Goal: Information Seeking & Learning: Understand process/instructions

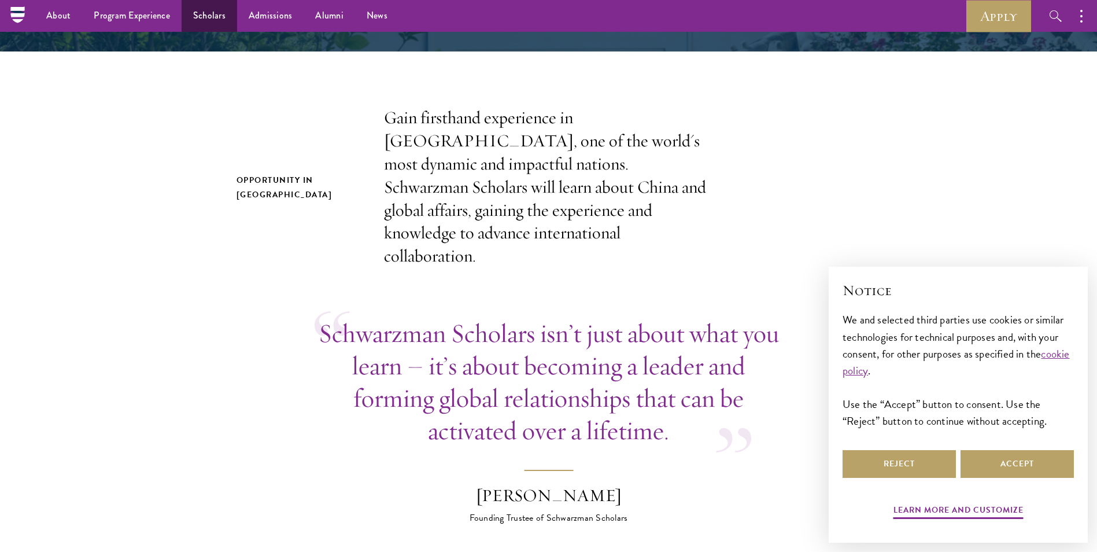
scroll to position [302, 0]
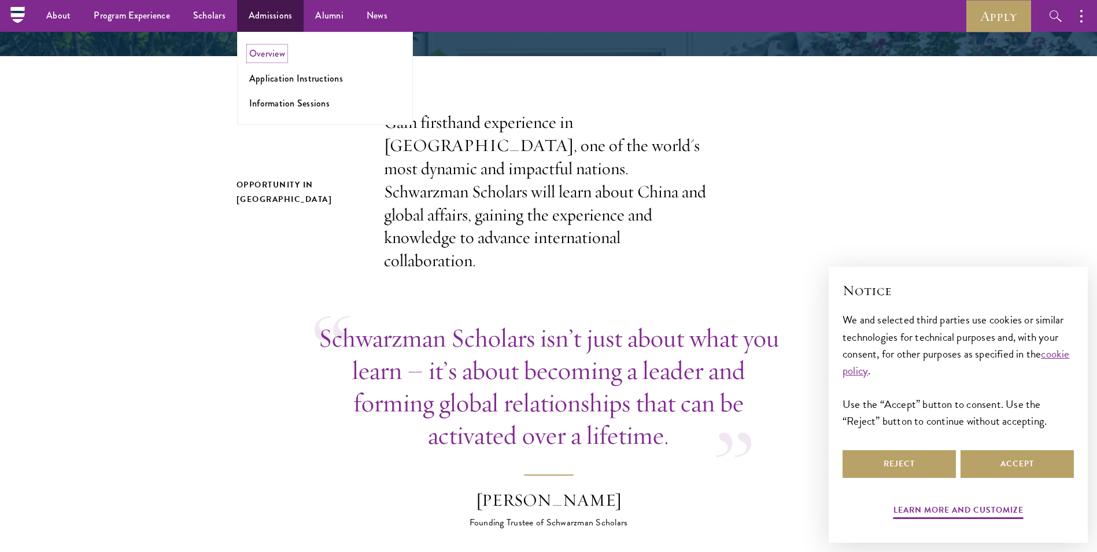
click at [279, 54] on link "Overview" at bounding box center [267, 53] width 36 height 13
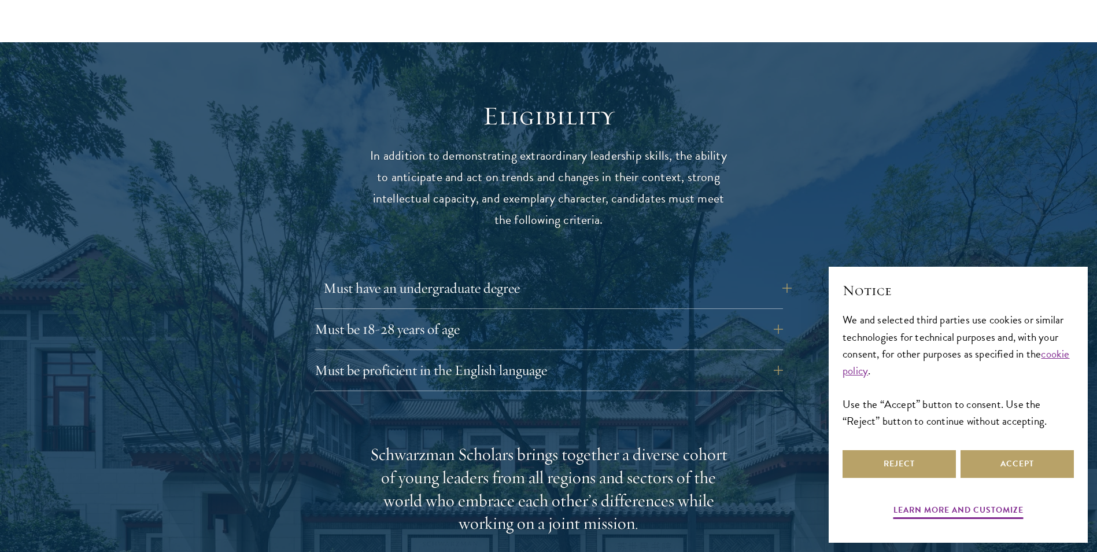
scroll to position [1562, 0]
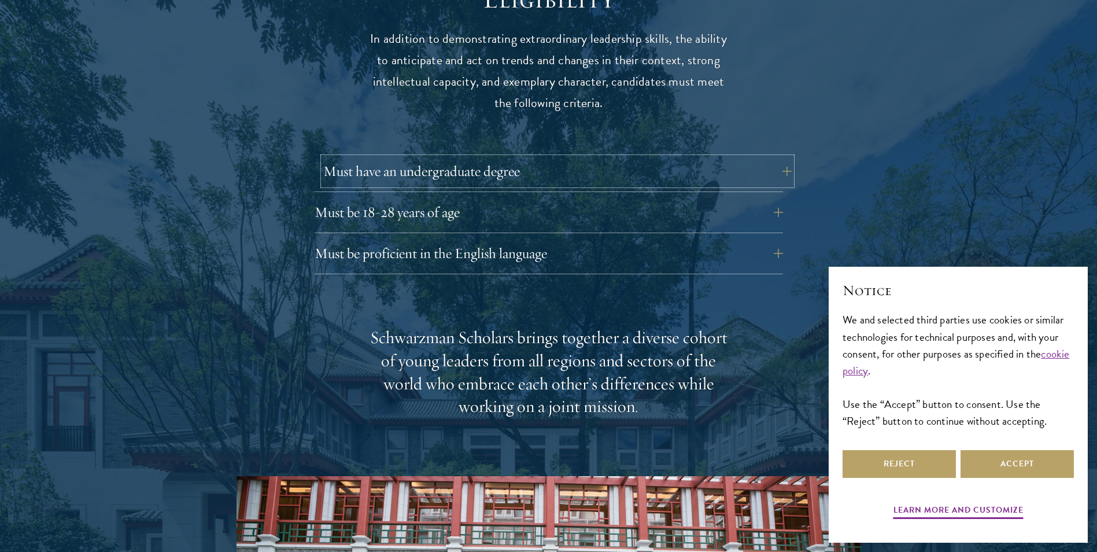
click at [438, 157] on button "Must have an undergraduate degree" at bounding box center [557, 171] width 468 height 28
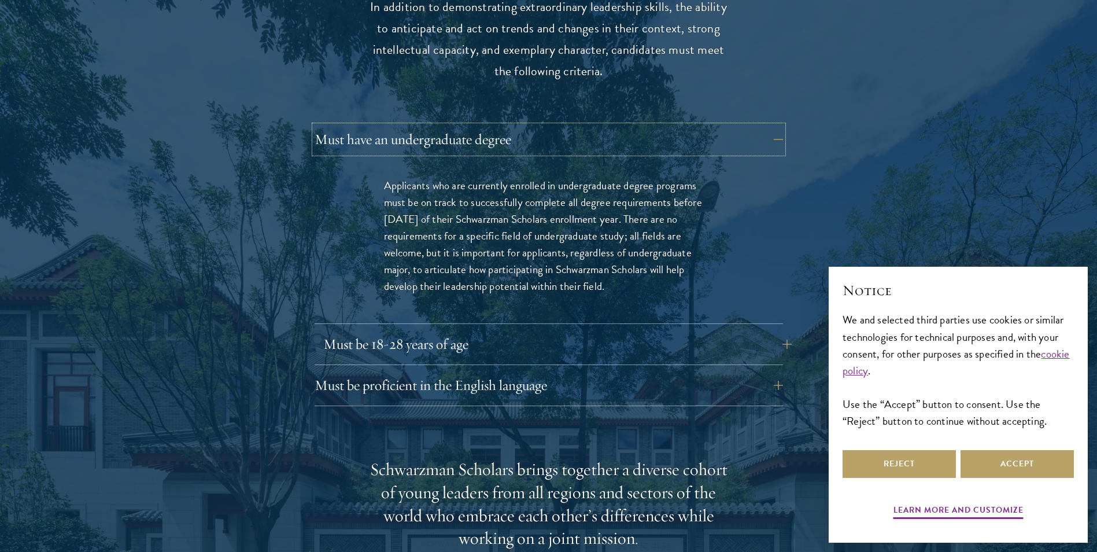
scroll to position [1619, 0]
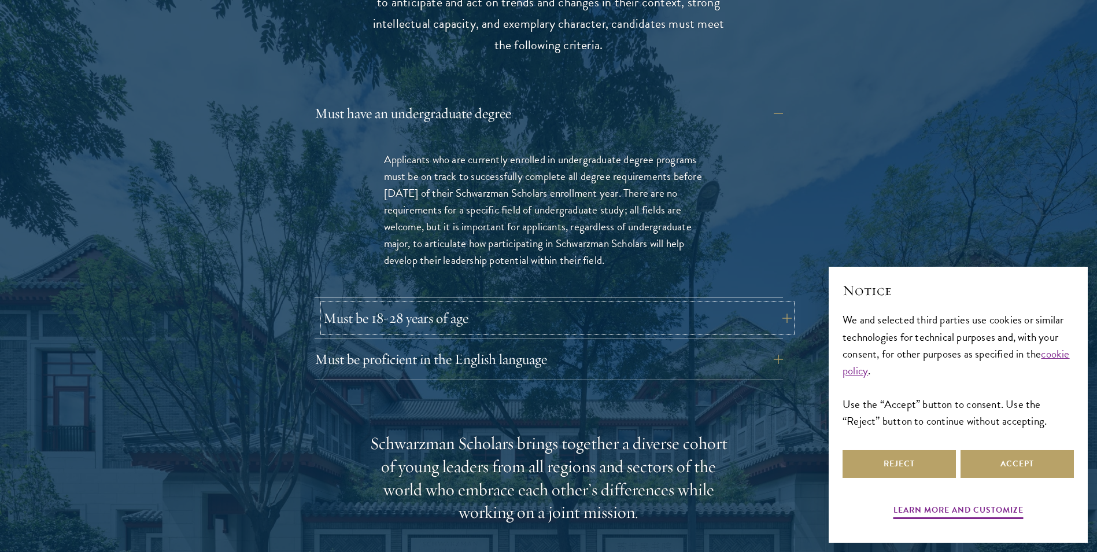
click at [373, 304] on button "Must be 18-28 years of age" at bounding box center [557, 318] width 468 height 28
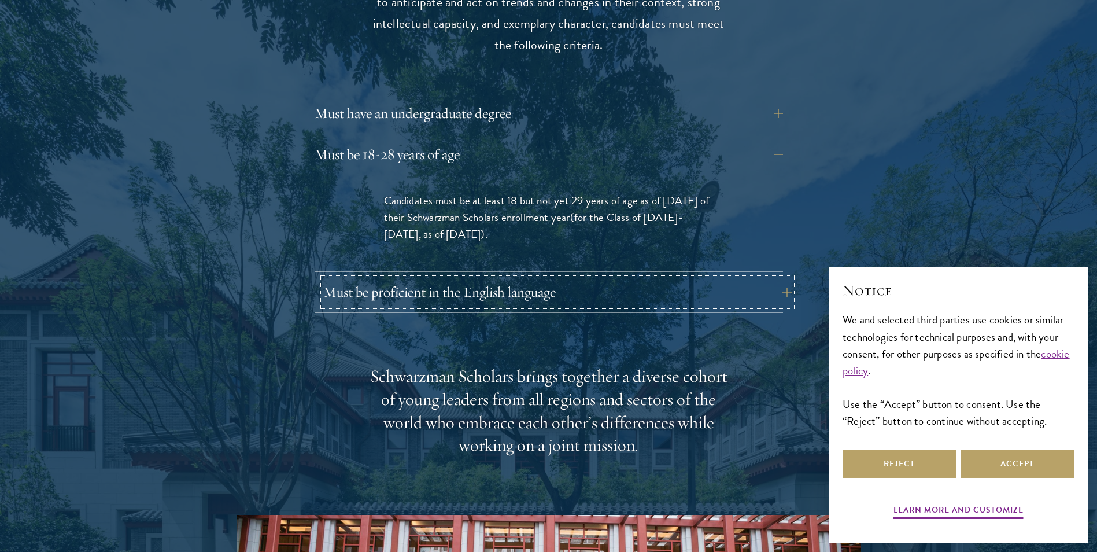
click at [382, 278] on button "Must be proficient in the English language" at bounding box center [557, 292] width 468 height 28
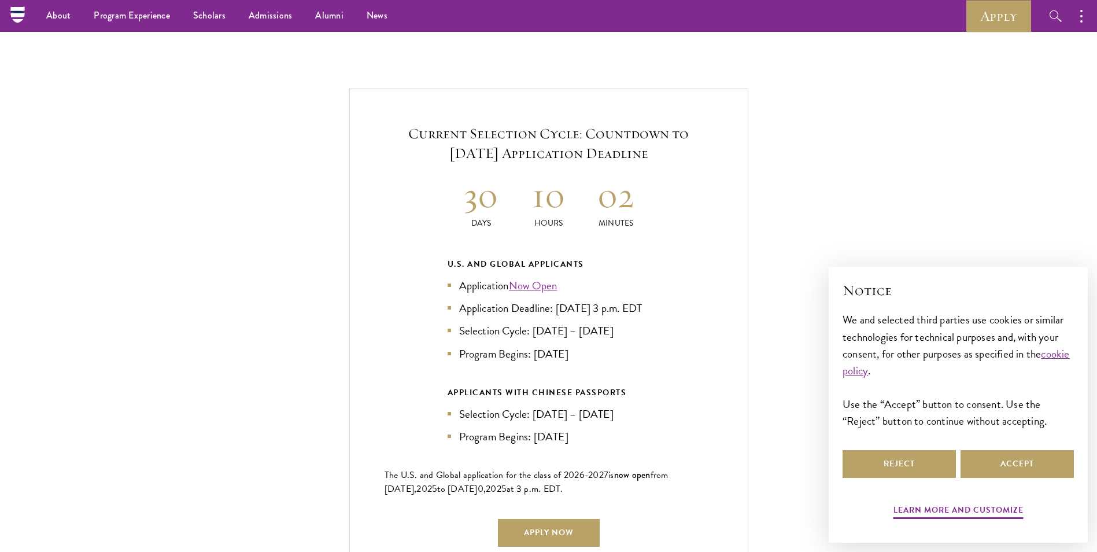
scroll to position [2718, 0]
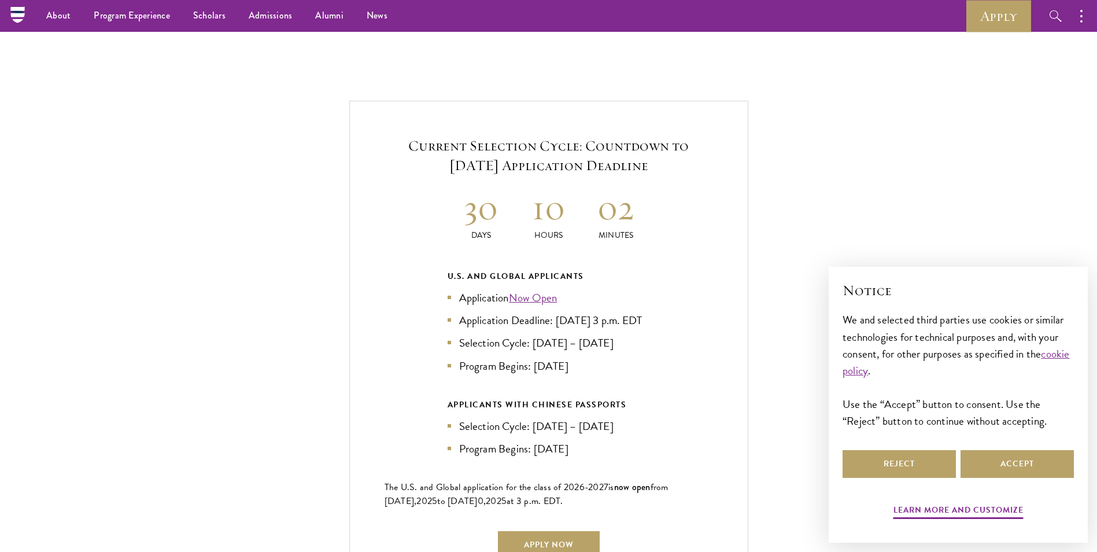
drag, startPoint x: 120, startPoint y: 334, endPoint x: 126, endPoint y: 339, distance: 8.2
click at [121, 338] on div "Current Selection Cycle: Countdown to [DATE] Application Deadline 30 Days 10 Ho…" at bounding box center [549, 347] width 982 height 492
